Goal: Information Seeking & Learning: Learn about a topic

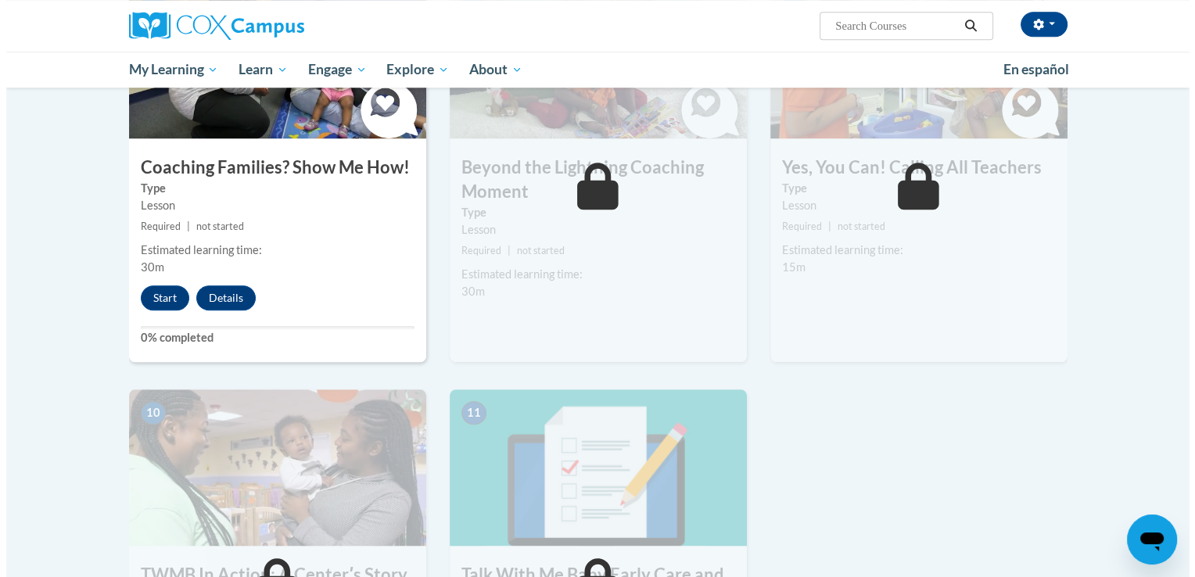
scroll to position [1249, 0]
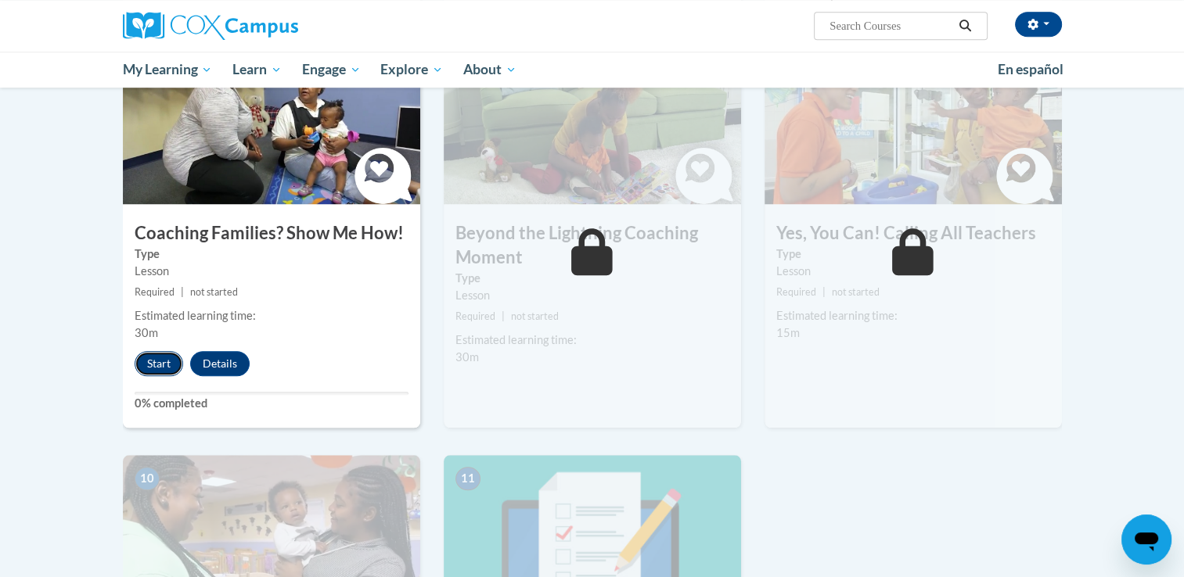
click at [162, 351] on button "Start" at bounding box center [159, 363] width 49 height 25
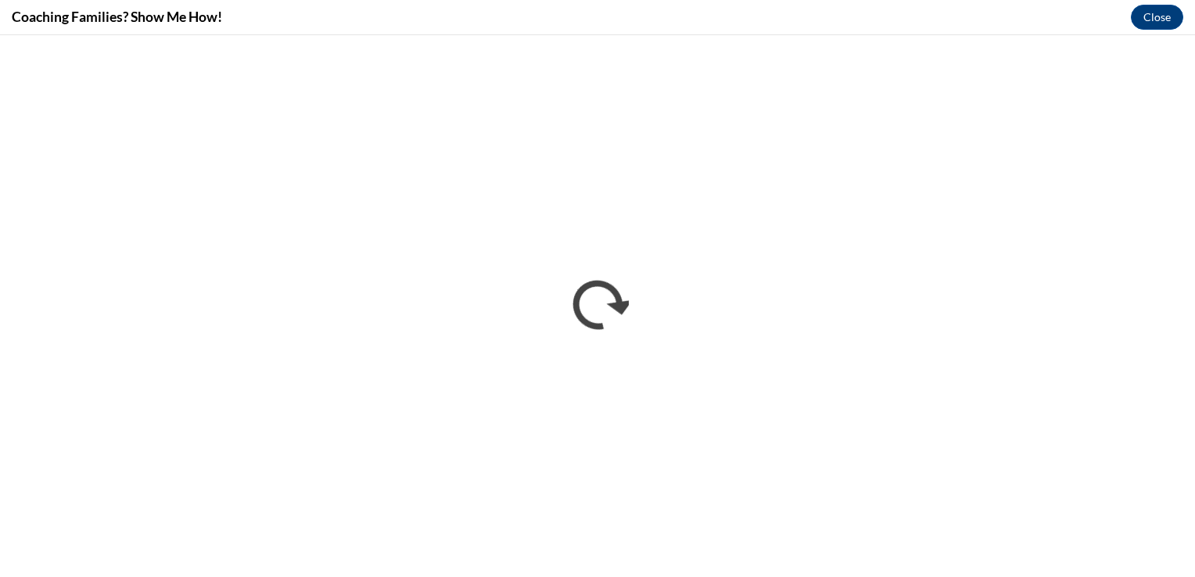
scroll to position [0, 0]
